Goal: Transaction & Acquisition: Purchase product/service

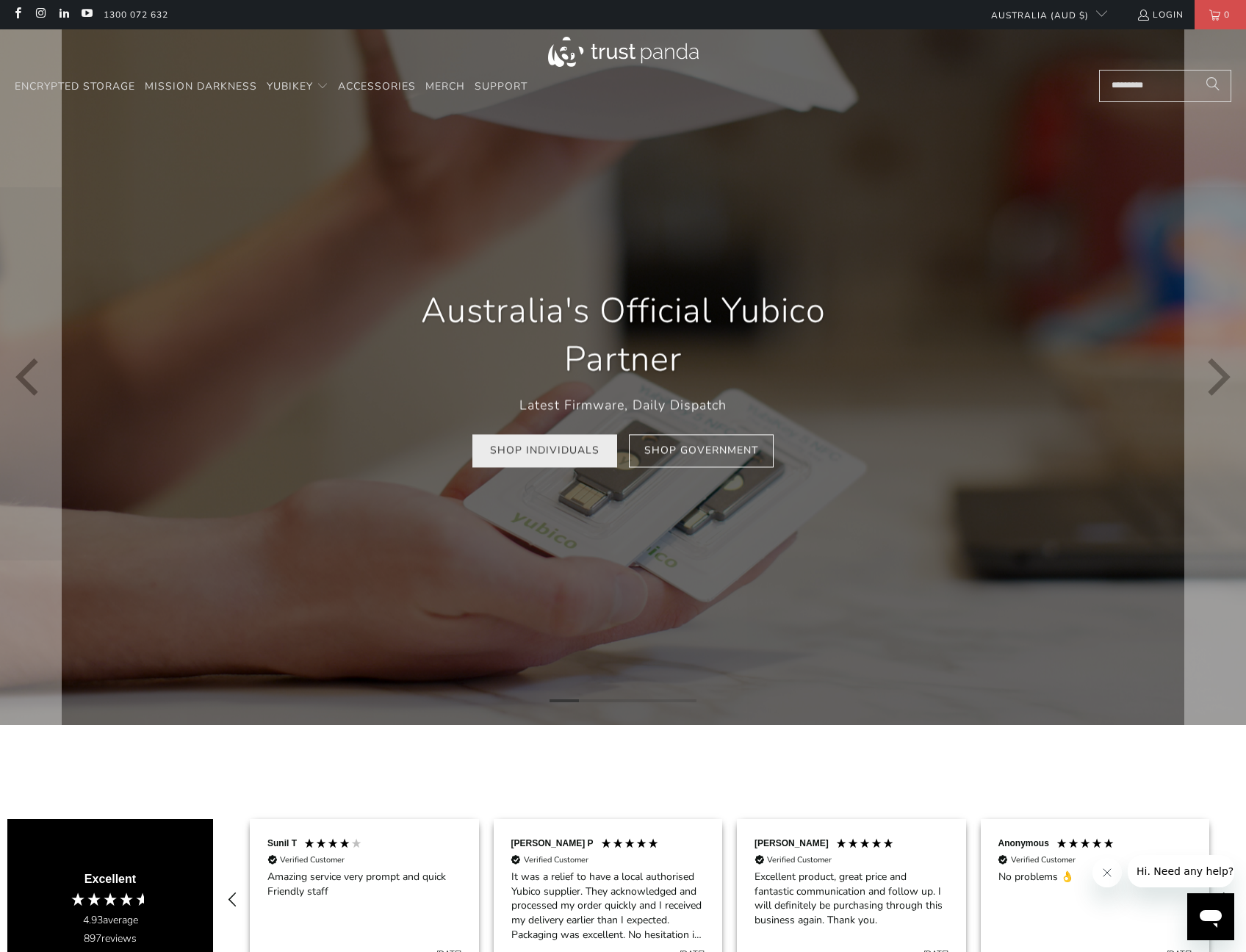
click at [534, 458] on link "Shop Individuals" at bounding box center [544, 451] width 145 height 33
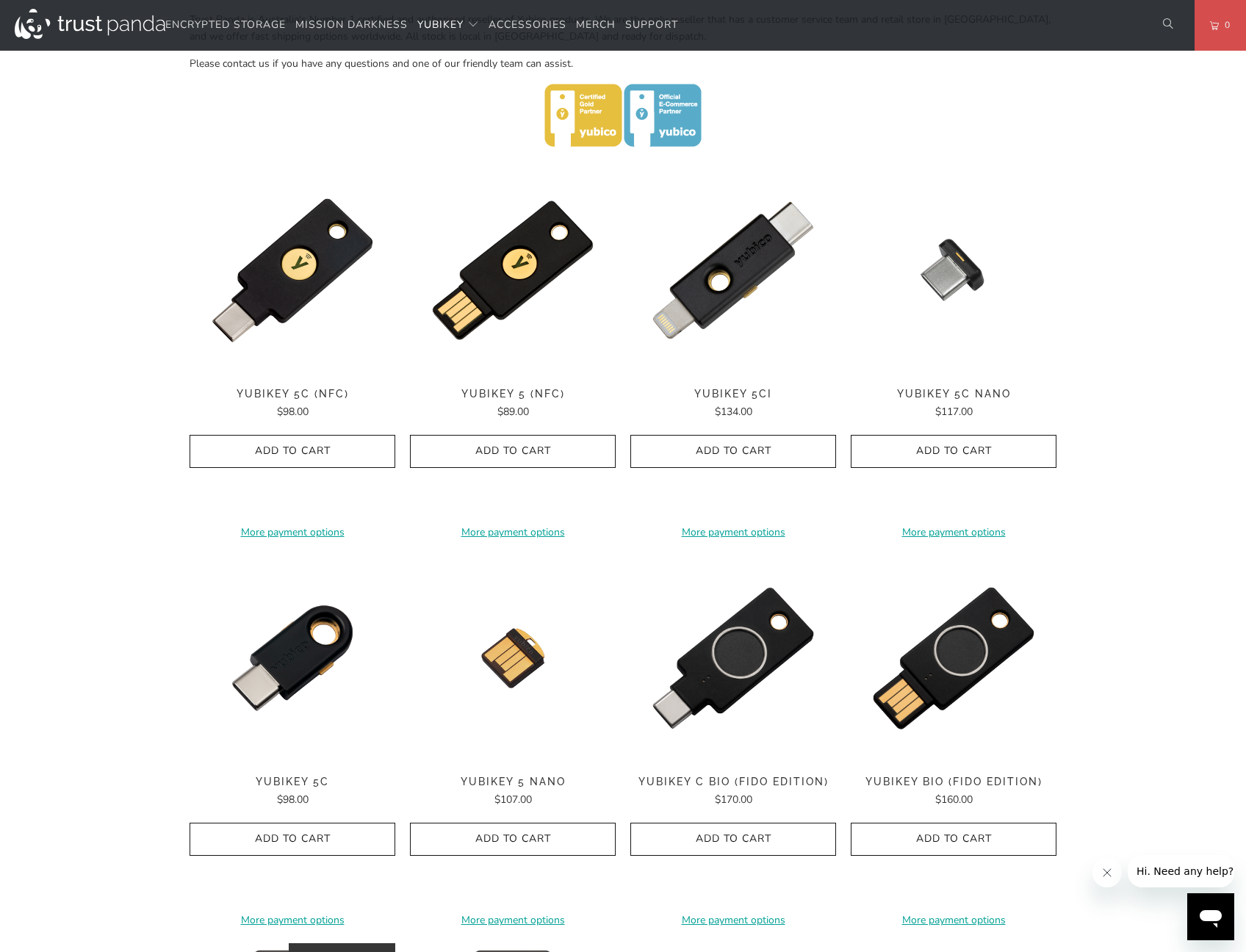
scroll to position [648, 0]
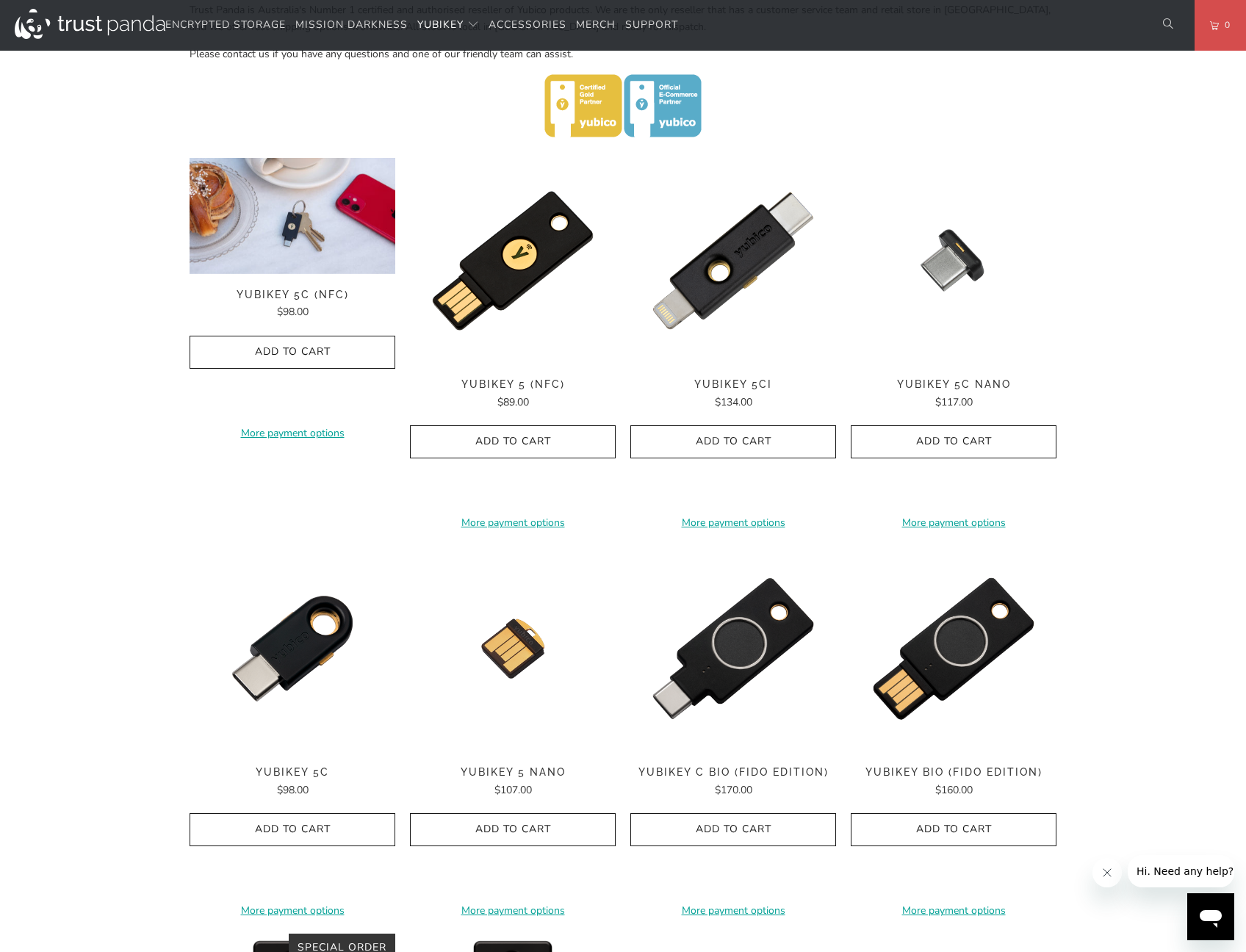
click at [261, 255] on img at bounding box center [292, 216] width 206 height 116
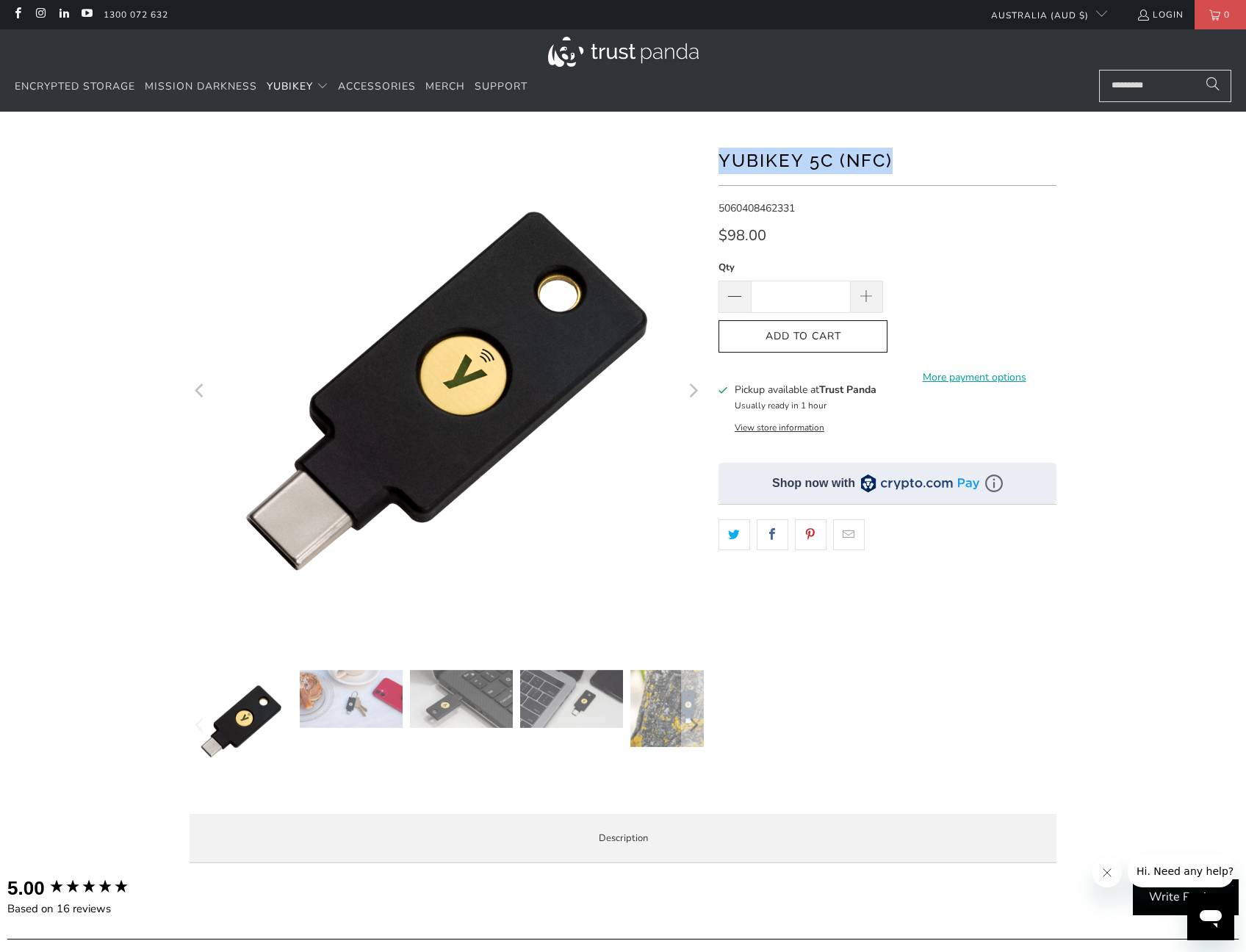
drag, startPoint x: 716, startPoint y: 153, endPoint x: 936, endPoint y: 156, distance: 220.0
click at [936, 156] on div "*" at bounding box center [623, 505] width 882 height 741
copy h1 "YubiKey 5C (NFC)"
click at [966, 431] on div "**********" at bounding box center [887, 468] width 338 height 668
click at [793, 425] on button "View store information" at bounding box center [779, 428] width 89 height 12
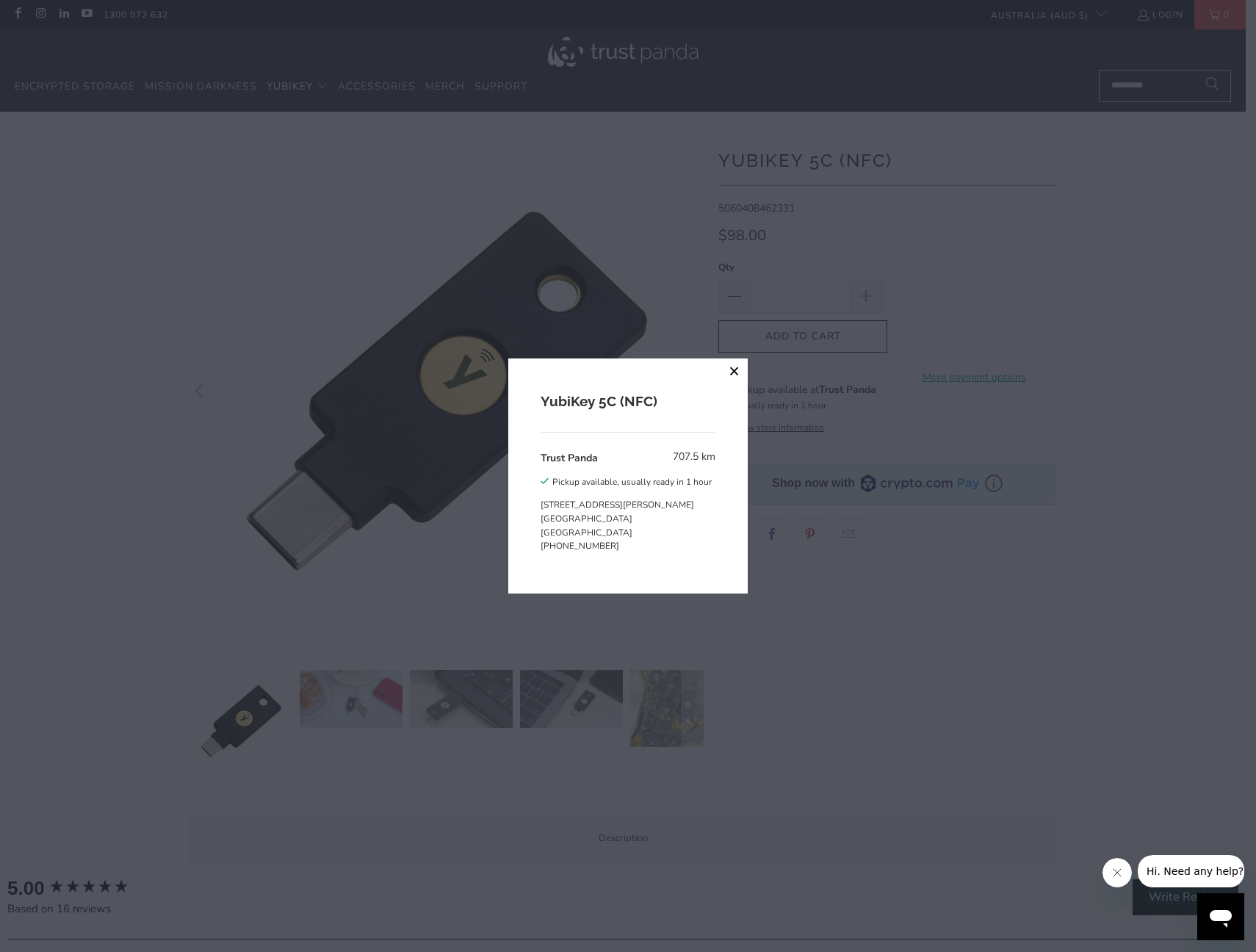
click at [729, 377] on button "close" at bounding box center [735, 371] width 26 height 26
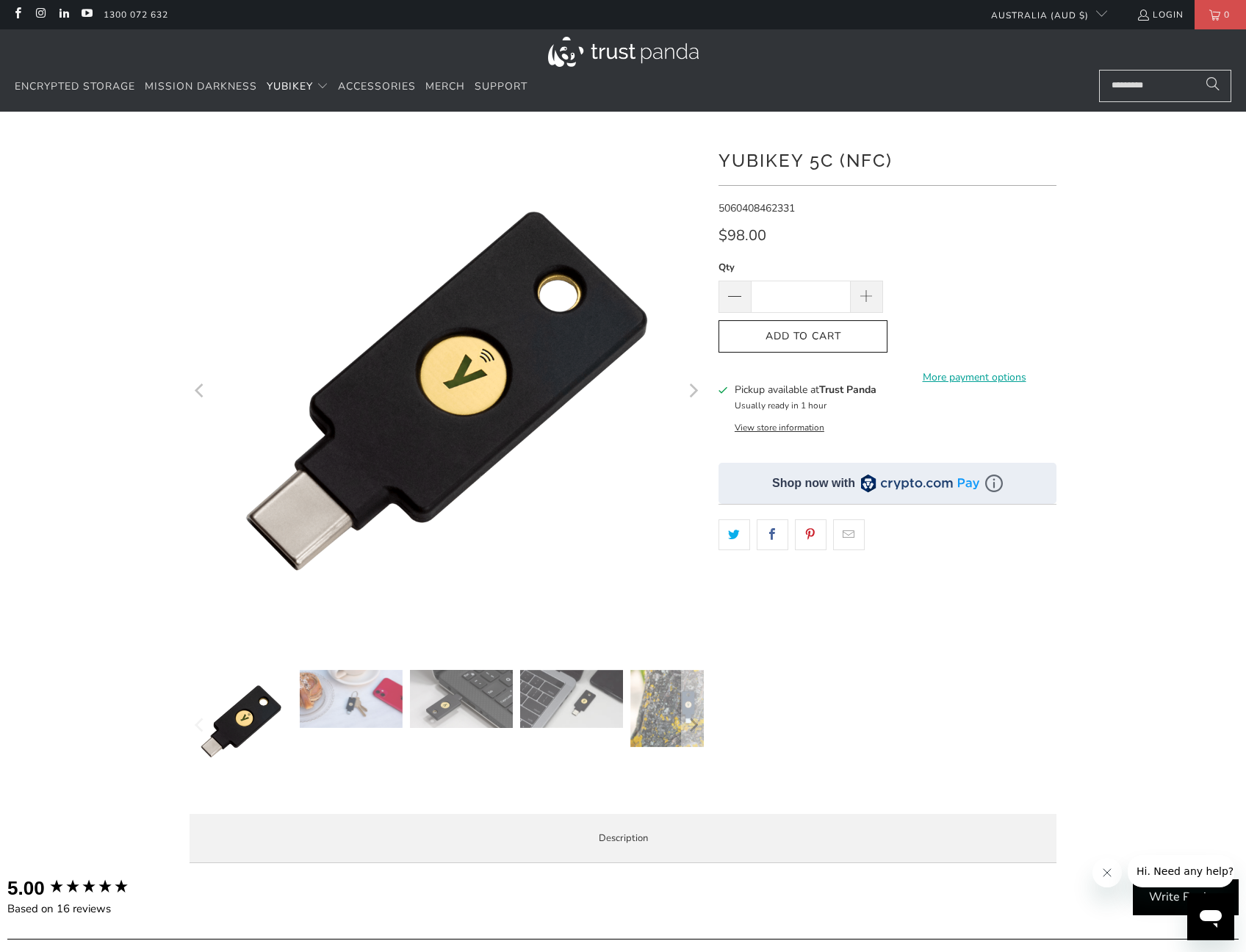
click at [548, 711] on img at bounding box center [572, 699] width 103 height 58
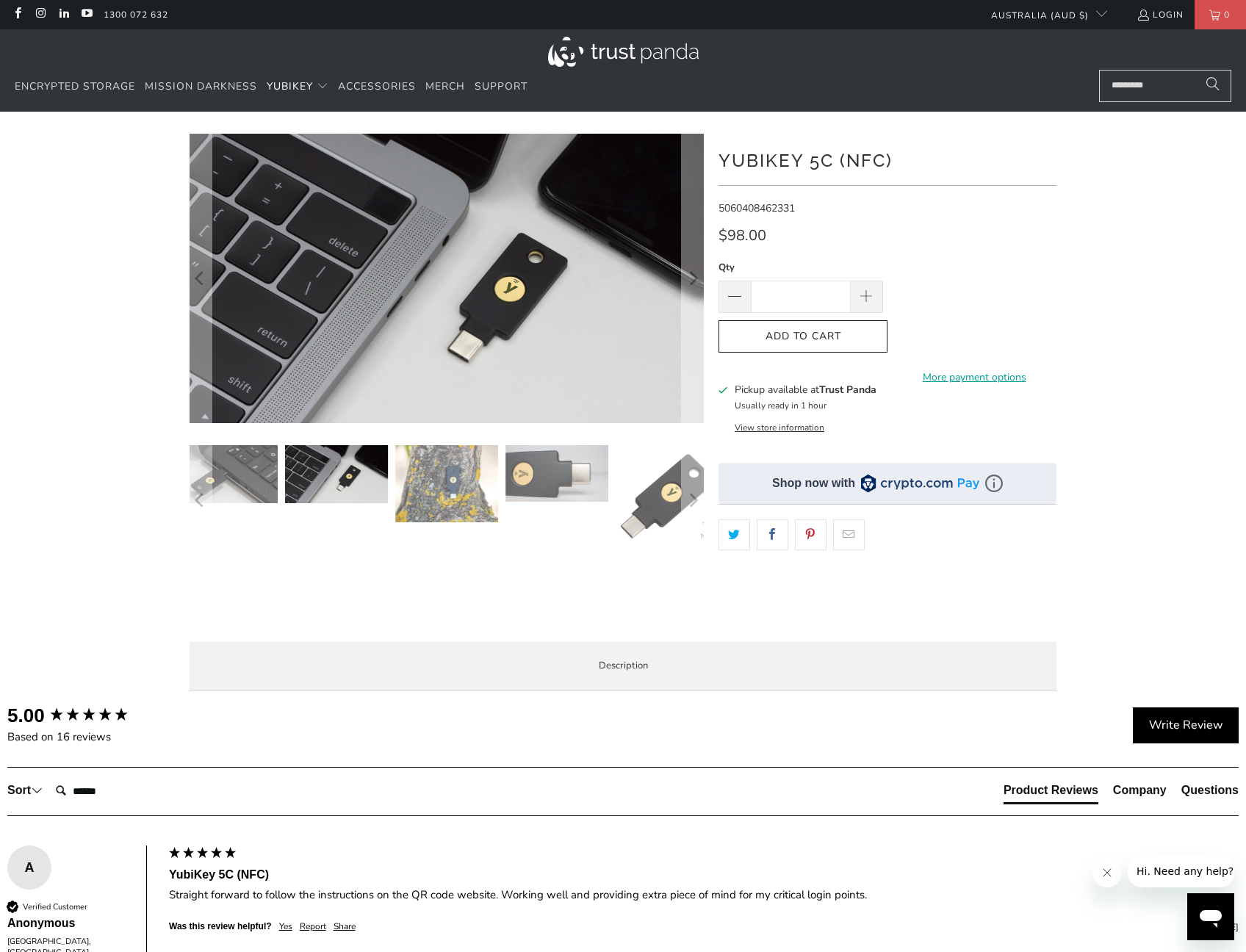
click at [525, 451] on img at bounding box center [557, 473] width 103 height 56
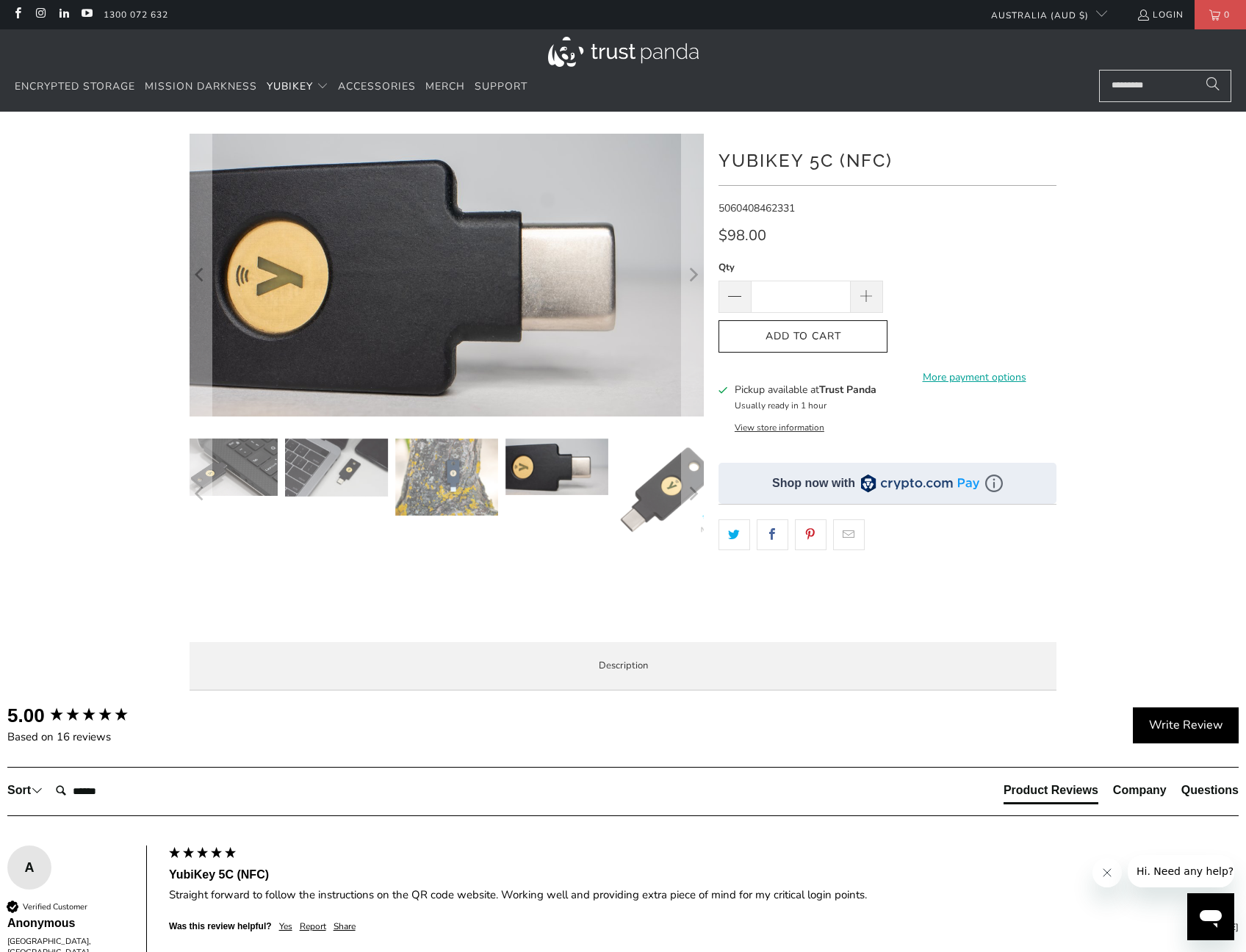
click at [625, 481] on img at bounding box center [667, 490] width 103 height 103
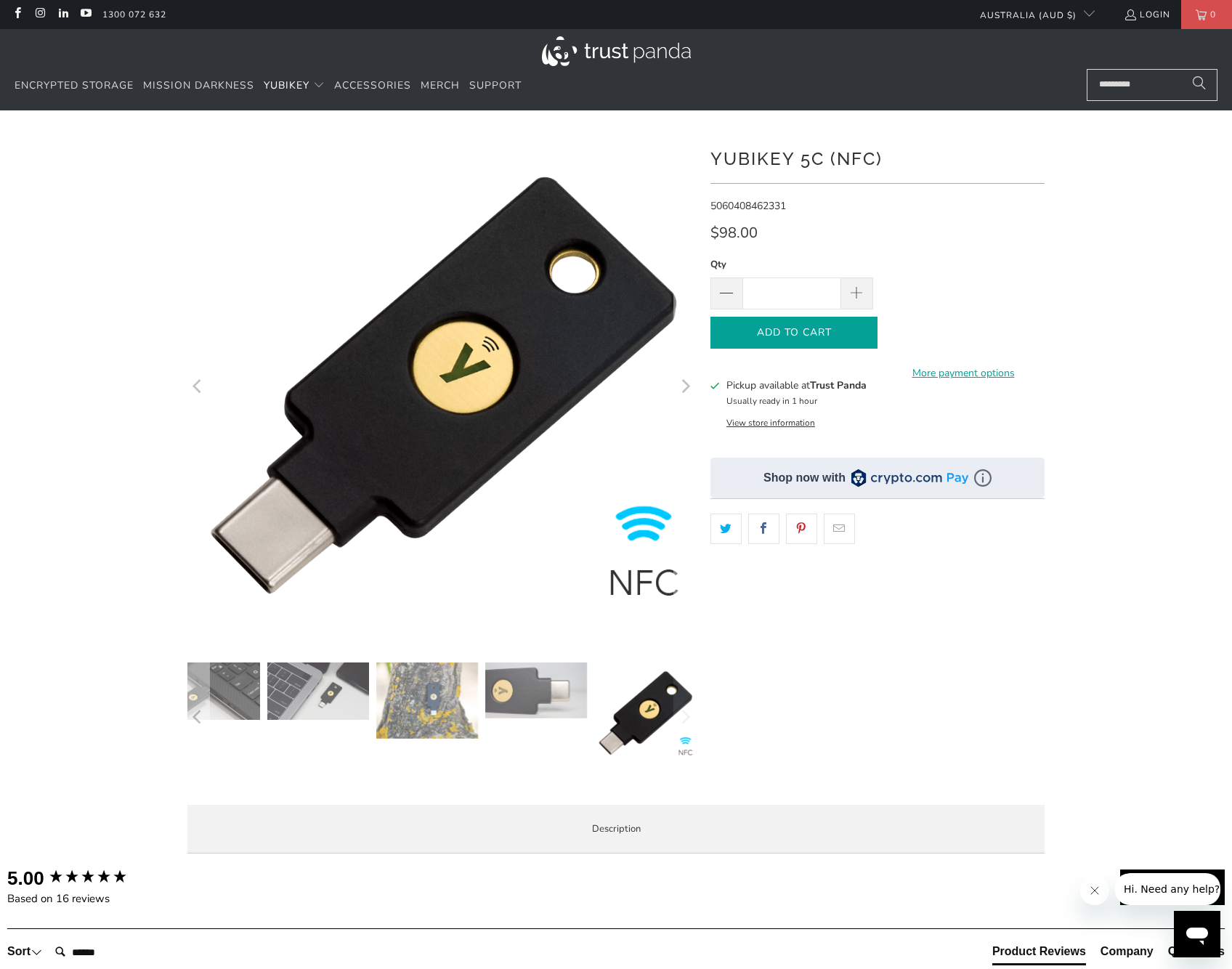
click at [816, 340] on button "Add to Cart" at bounding box center [794, 333] width 167 height 33
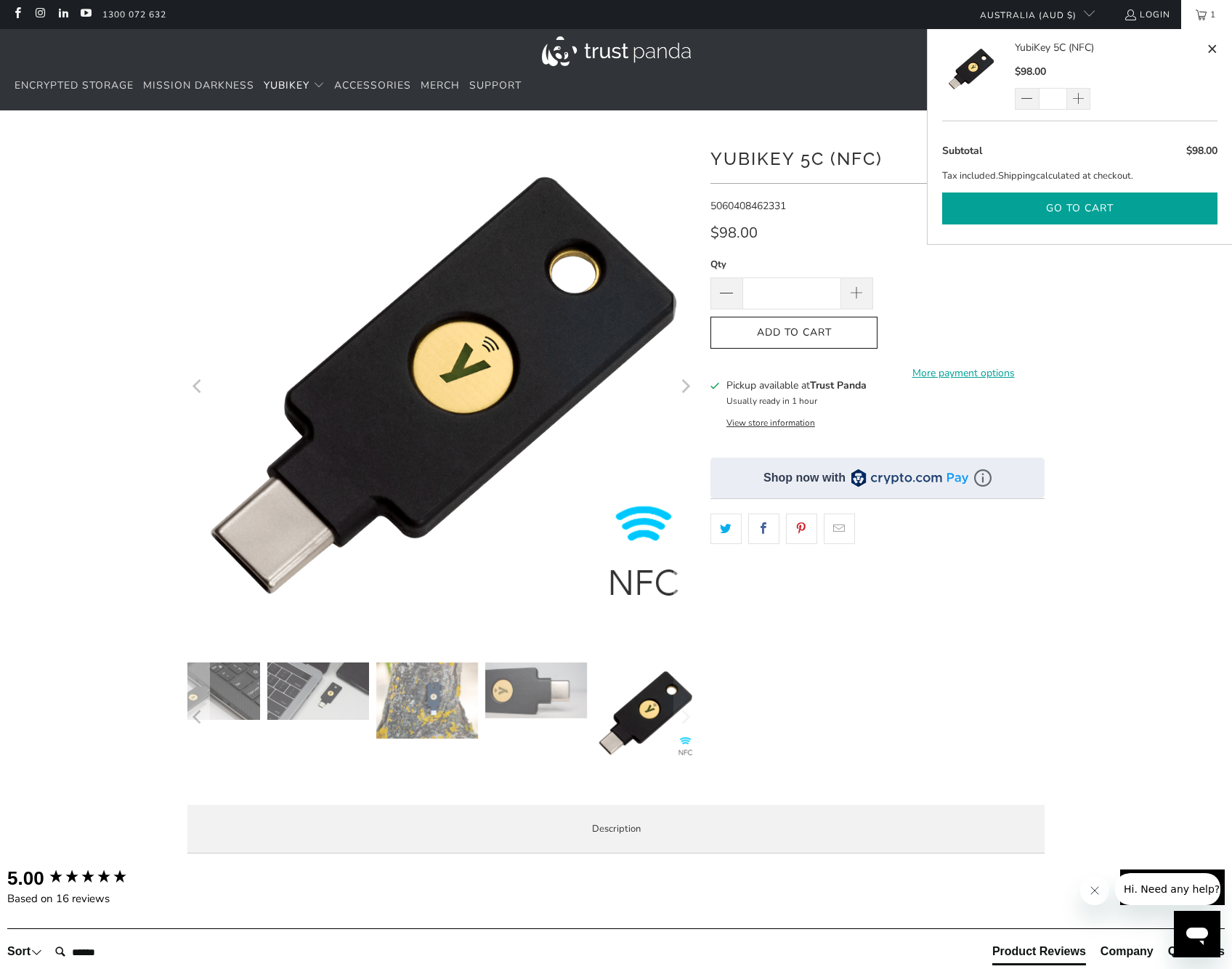
click at [1118, 207] on button "Go to cart" at bounding box center [1080, 209] width 276 height 33
